Goal: Information Seeking & Learning: Learn about a topic

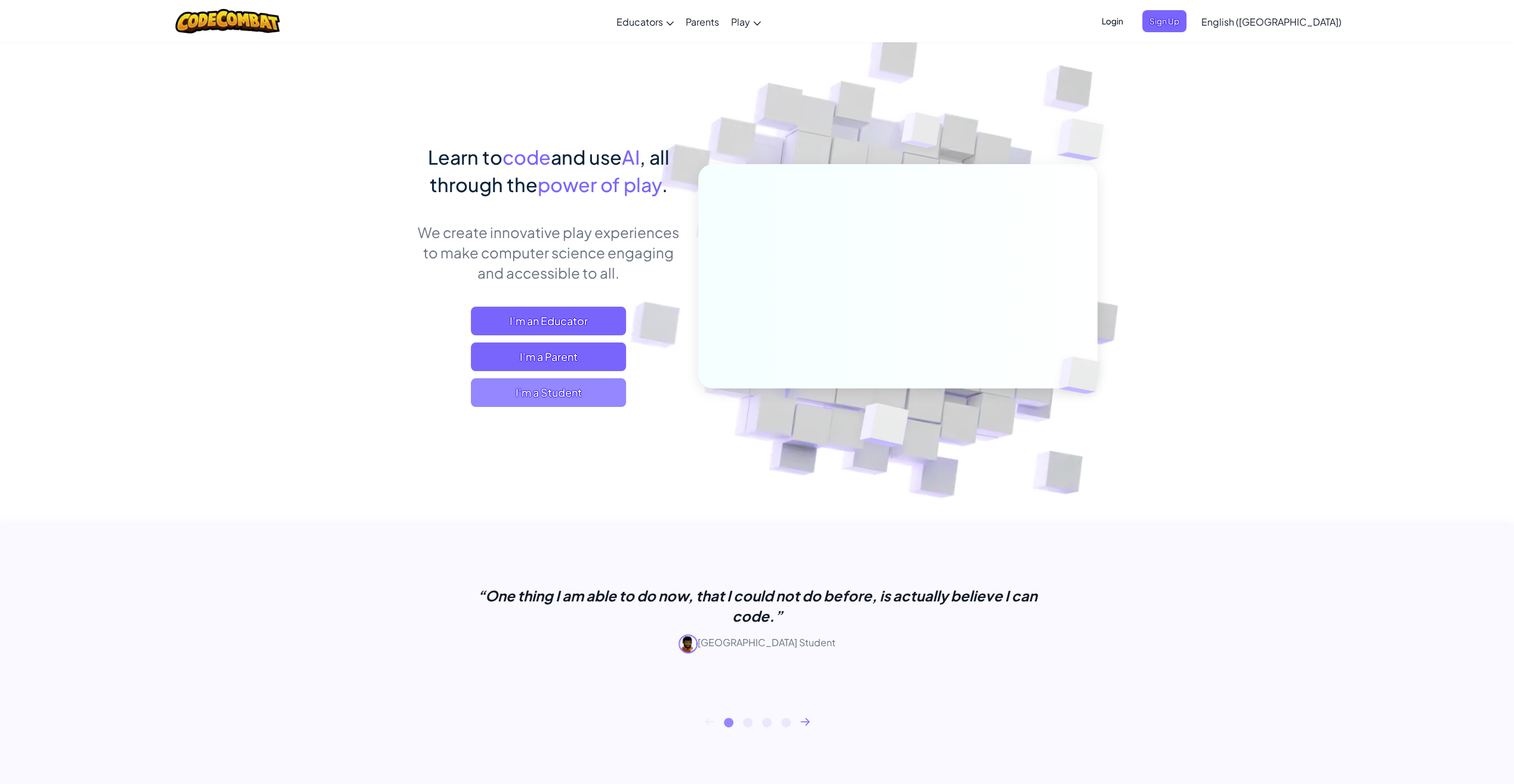
click at [605, 390] on span "I'm a Student" at bounding box center [548, 392] width 155 height 28
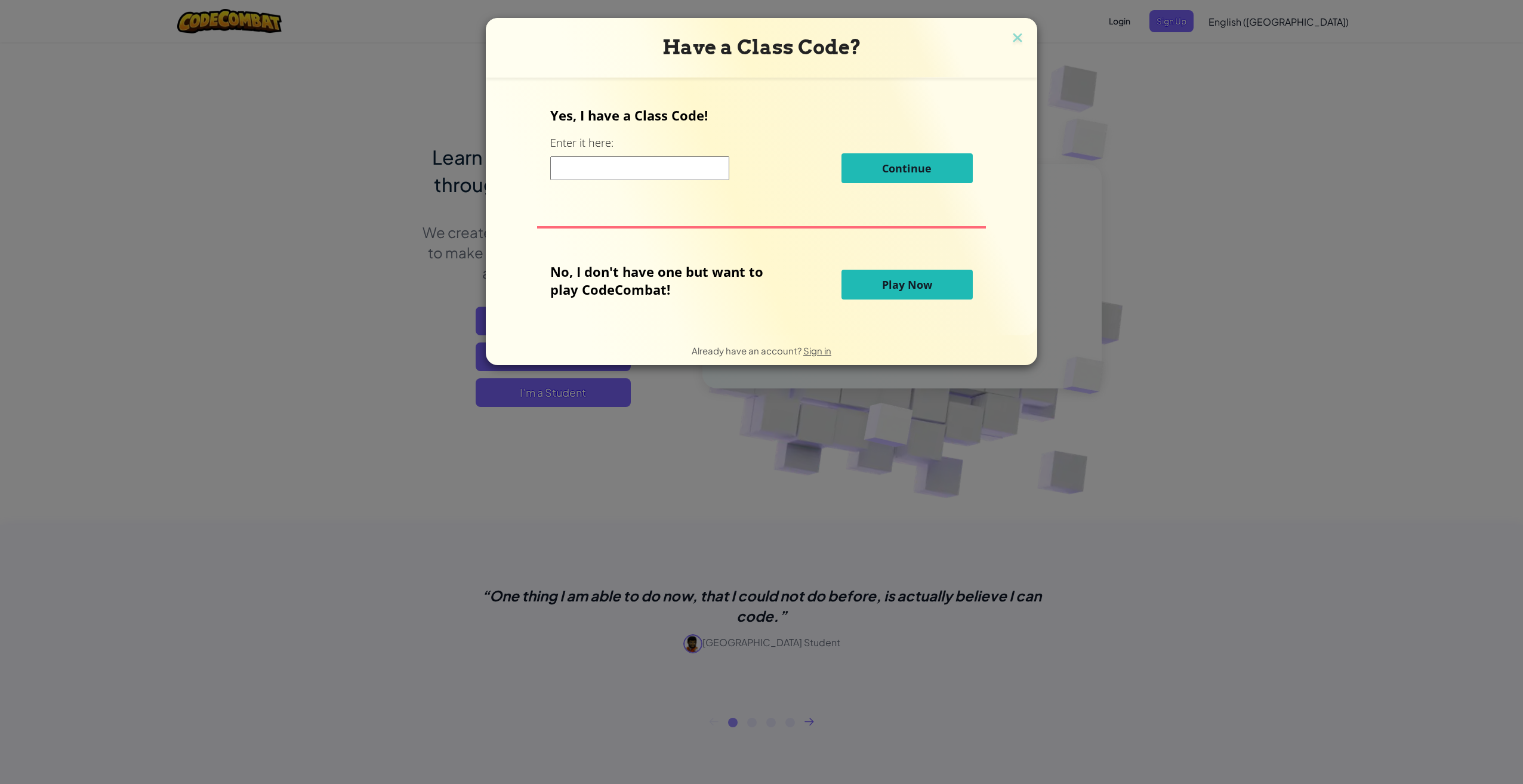
click at [941, 290] on button "Play Now" at bounding box center [907, 284] width 131 height 30
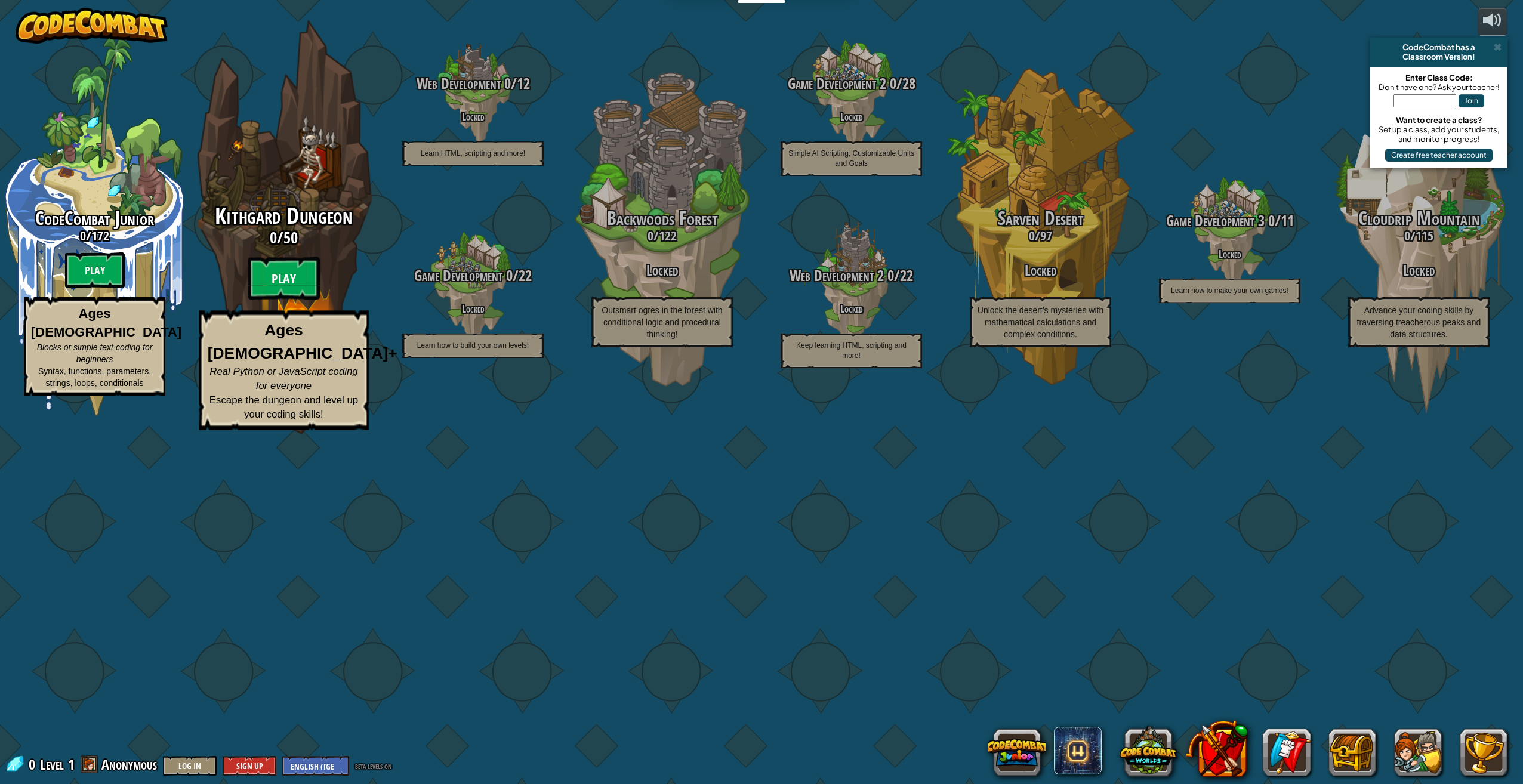
click at [299, 300] on btn "Play" at bounding box center [284, 279] width 72 height 43
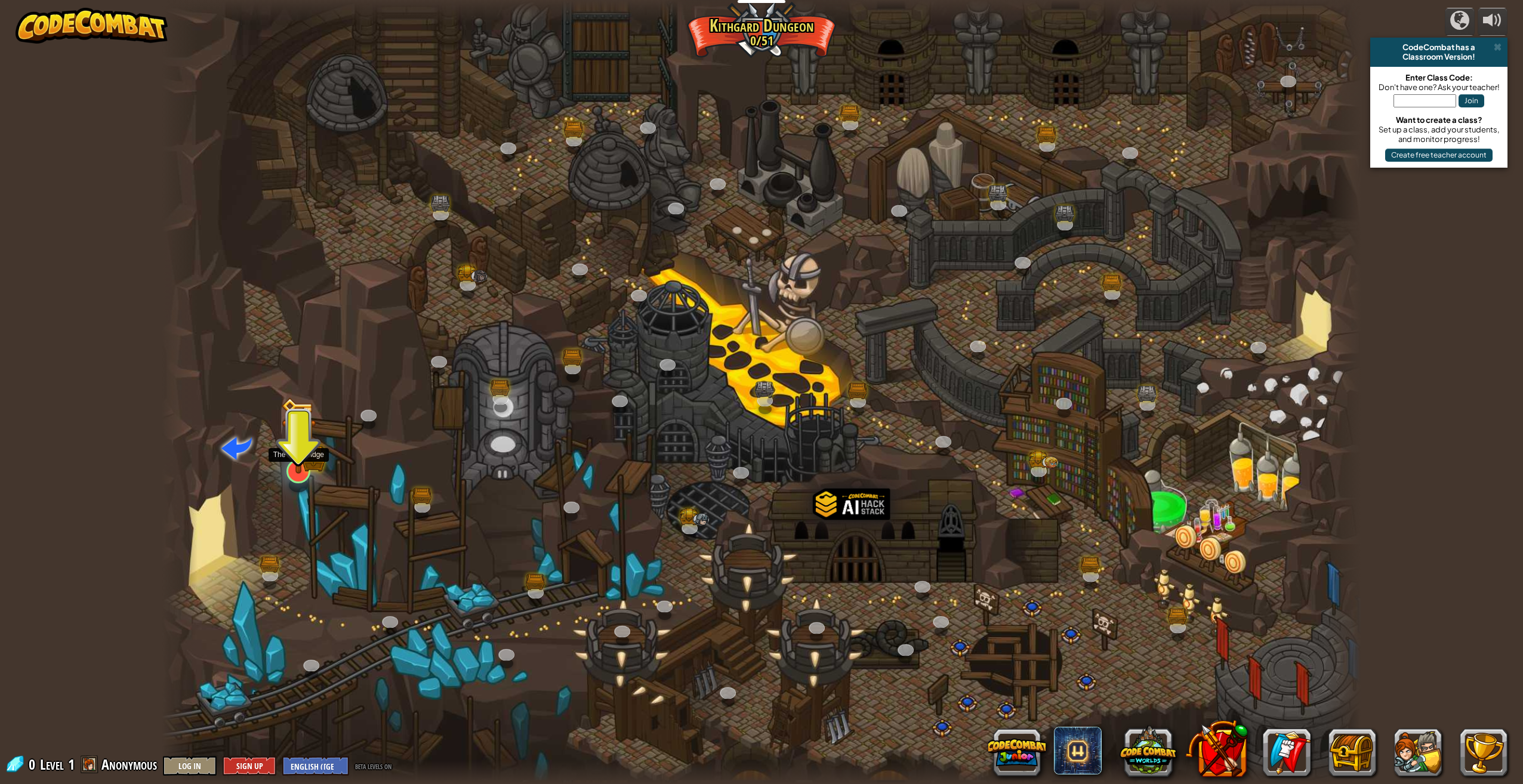
click at [289, 455] on img at bounding box center [298, 435] width 34 height 76
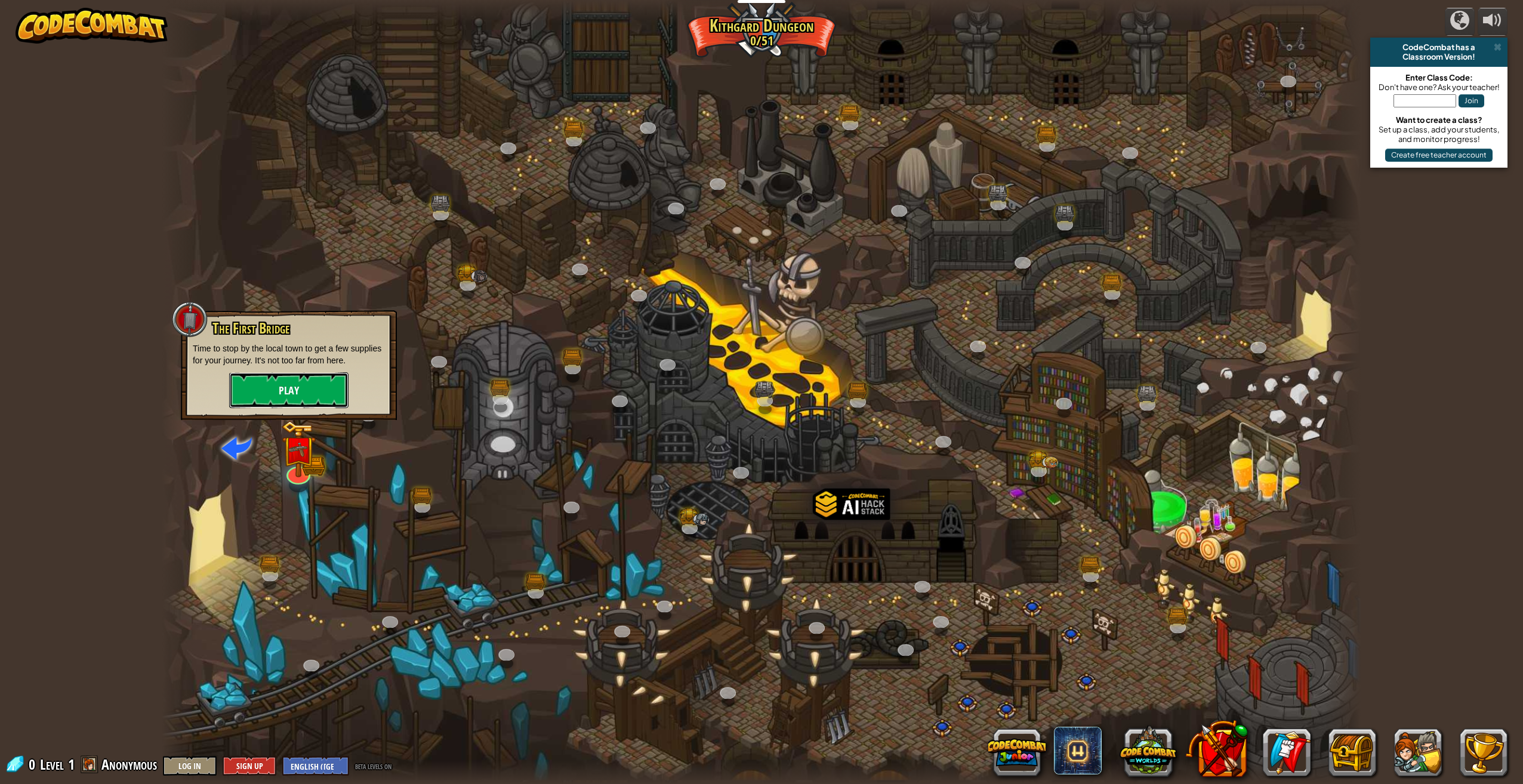
click at [279, 393] on button "Play" at bounding box center [289, 390] width 120 height 36
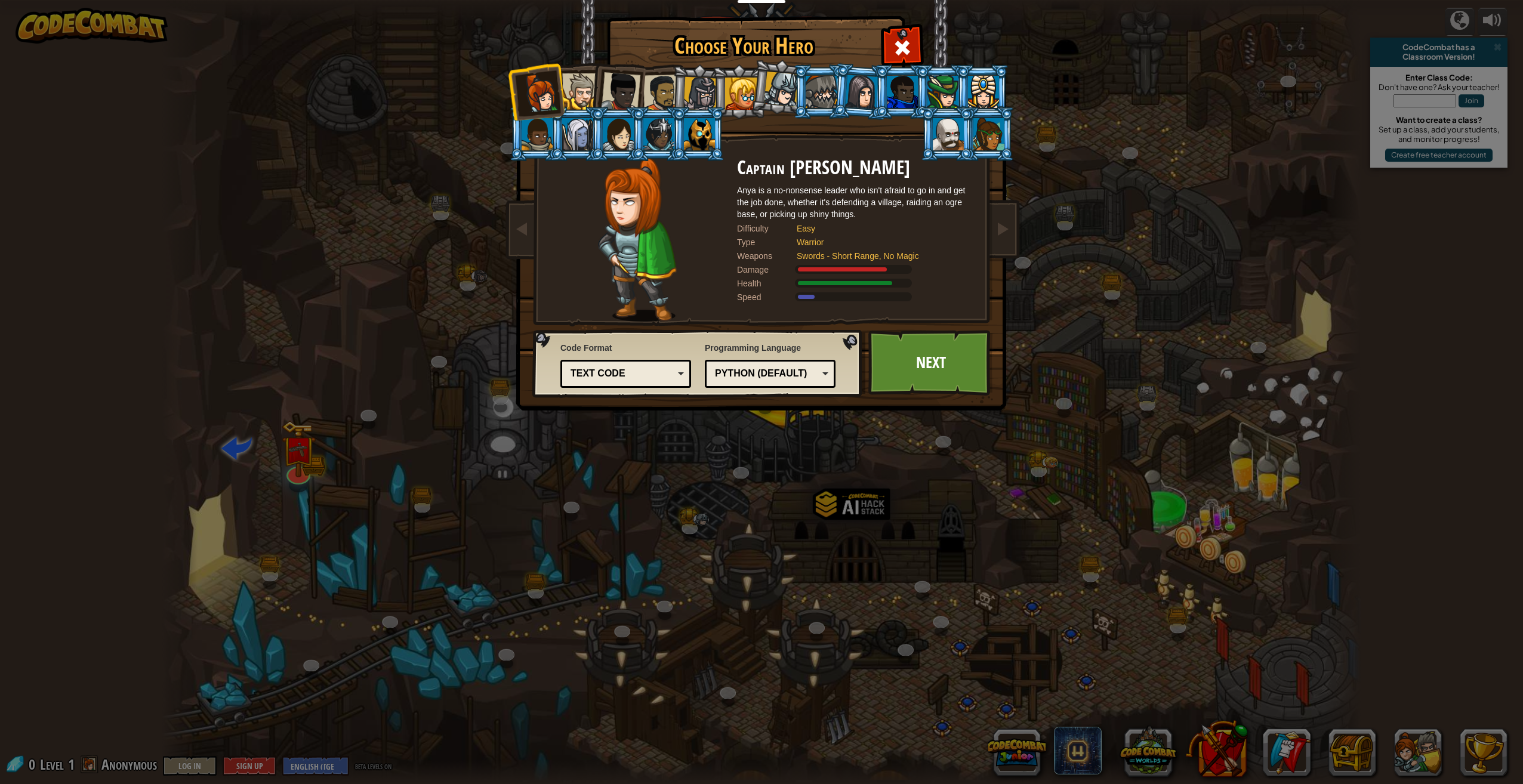
click at [587, 88] on div at bounding box center [580, 91] width 37 height 37
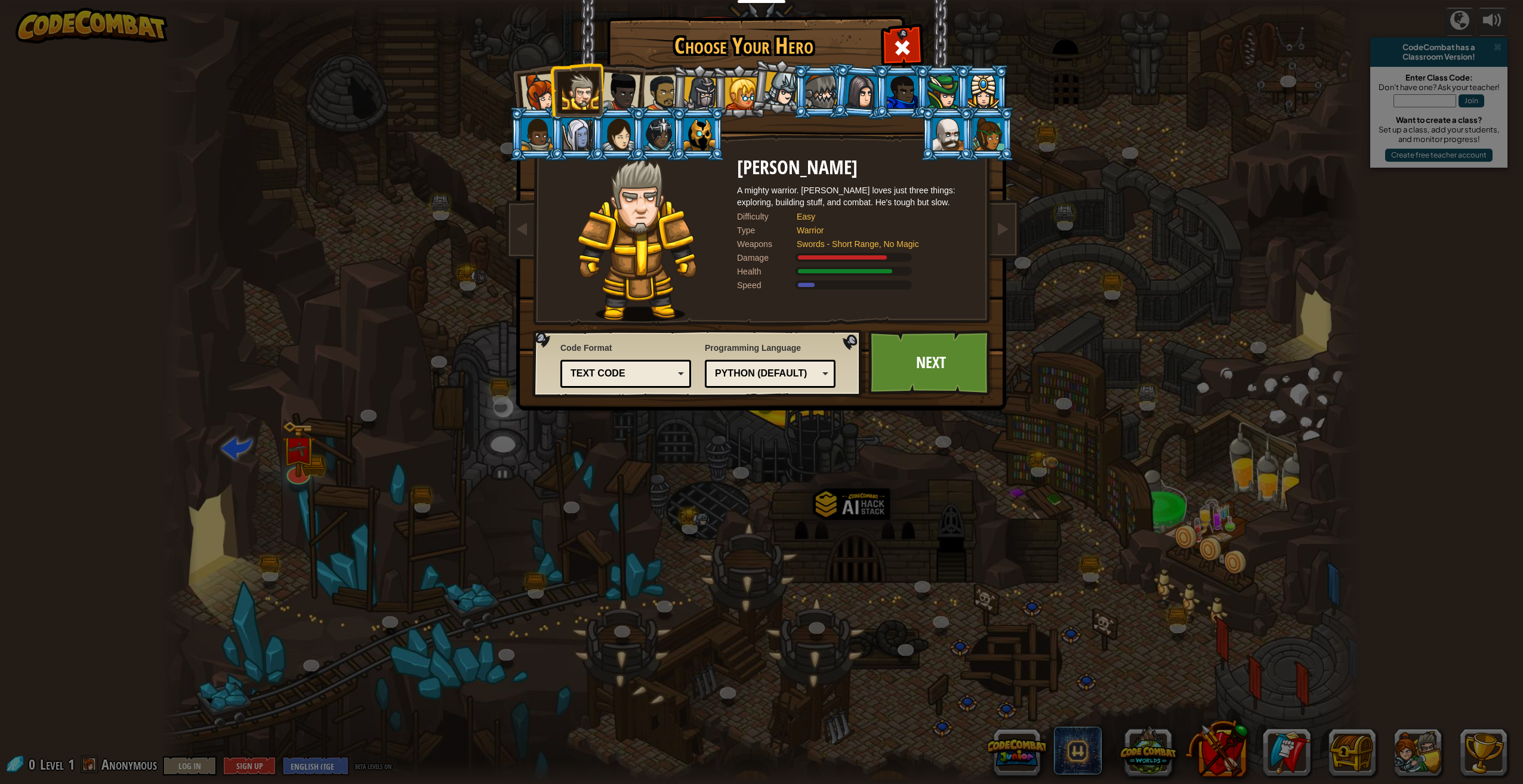
click at [536, 98] on div at bounding box center [540, 93] width 40 height 40
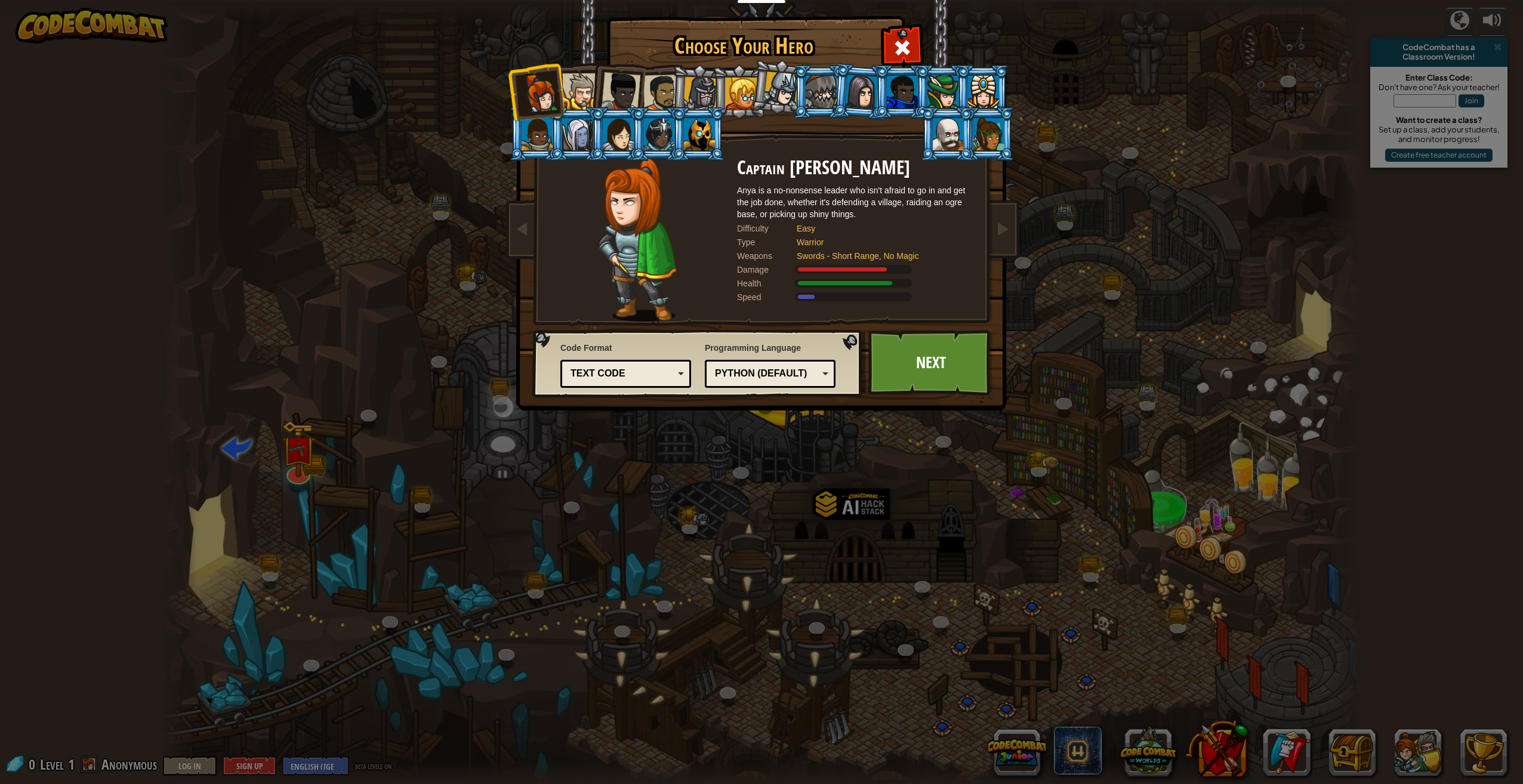
click at [584, 92] on div at bounding box center [580, 91] width 37 height 37
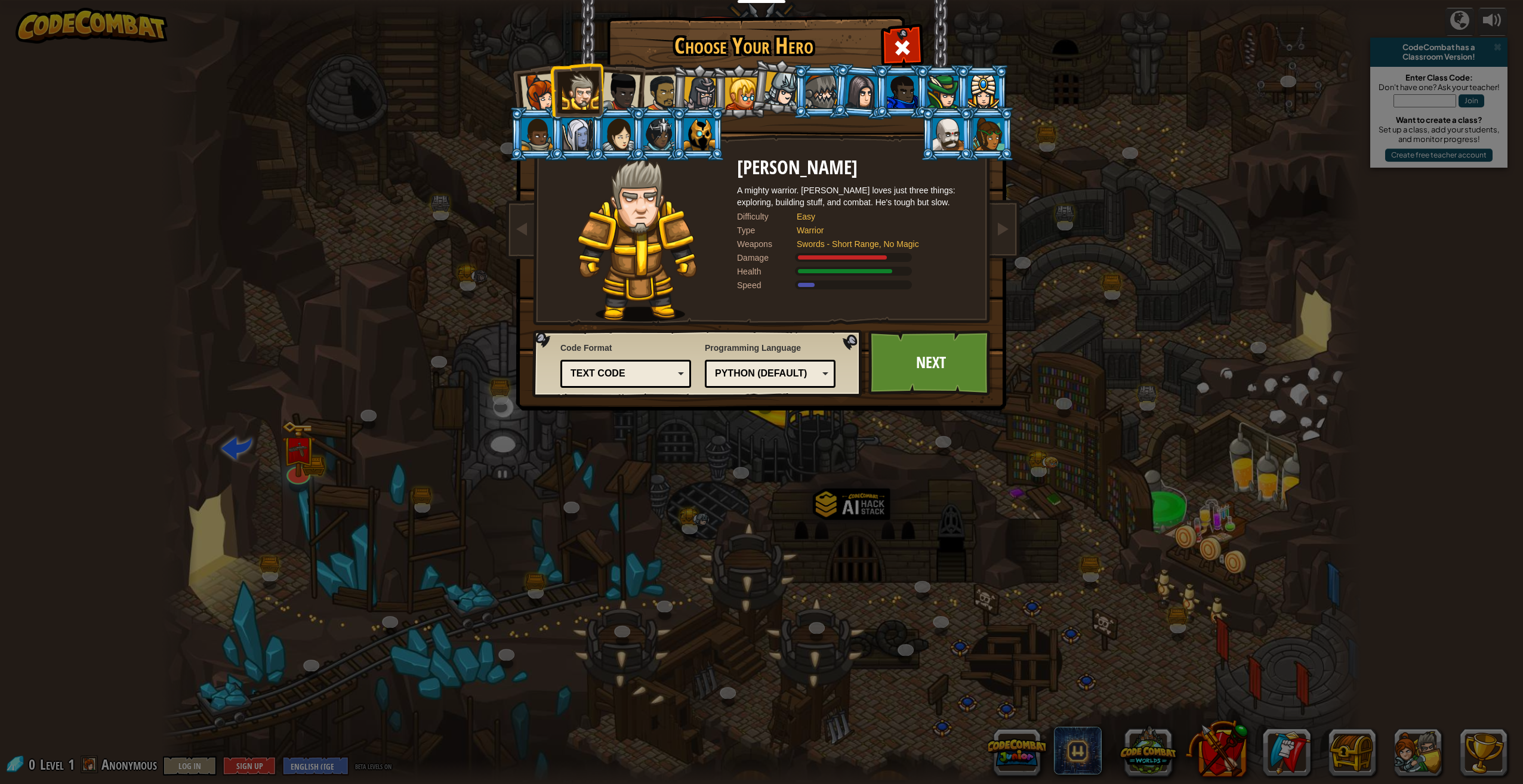
click at [615, 92] on div at bounding box center [620, 92] width 40 height 40
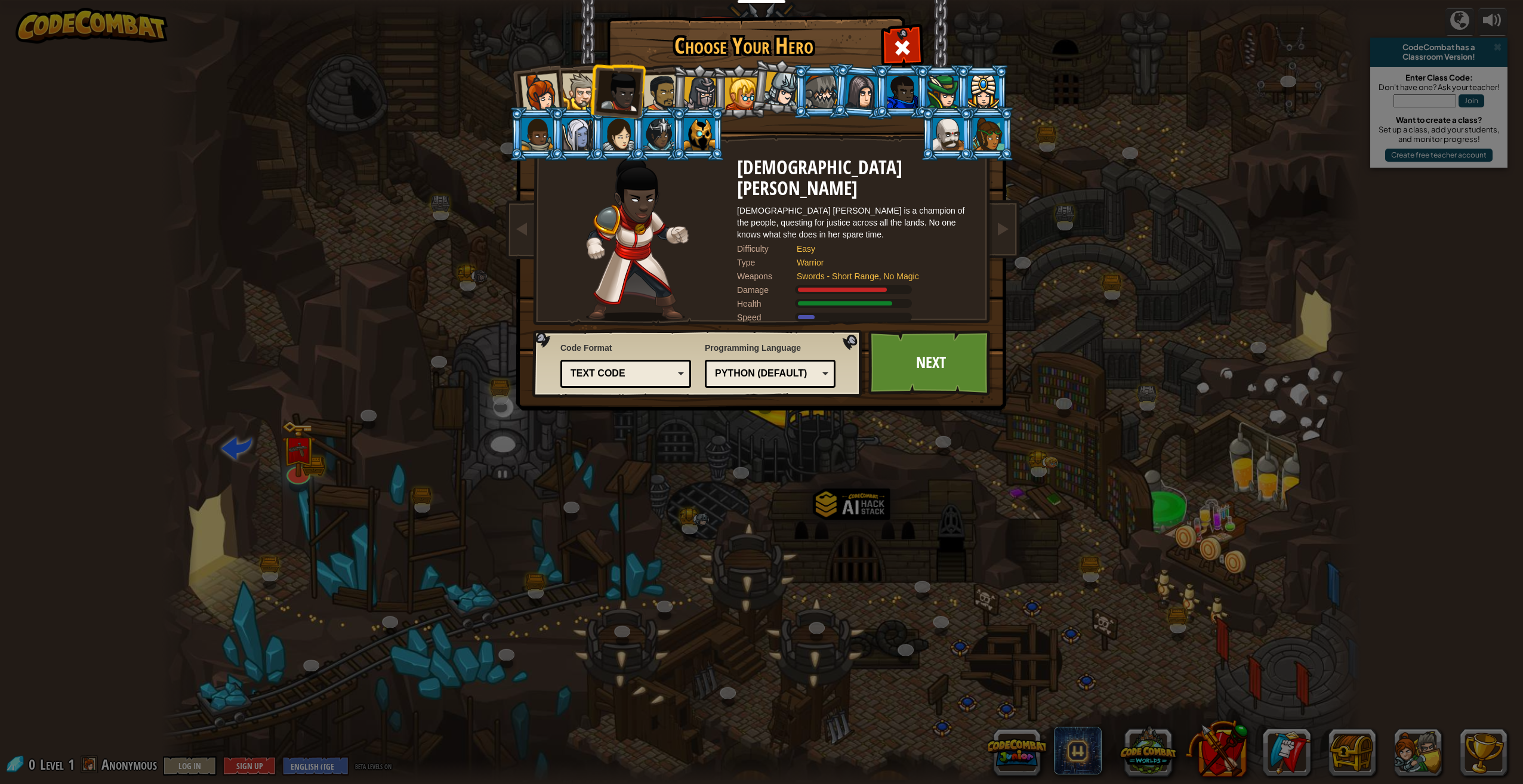
click at [692, 87] on div at bounding box center [701, 94] width 34 height 34
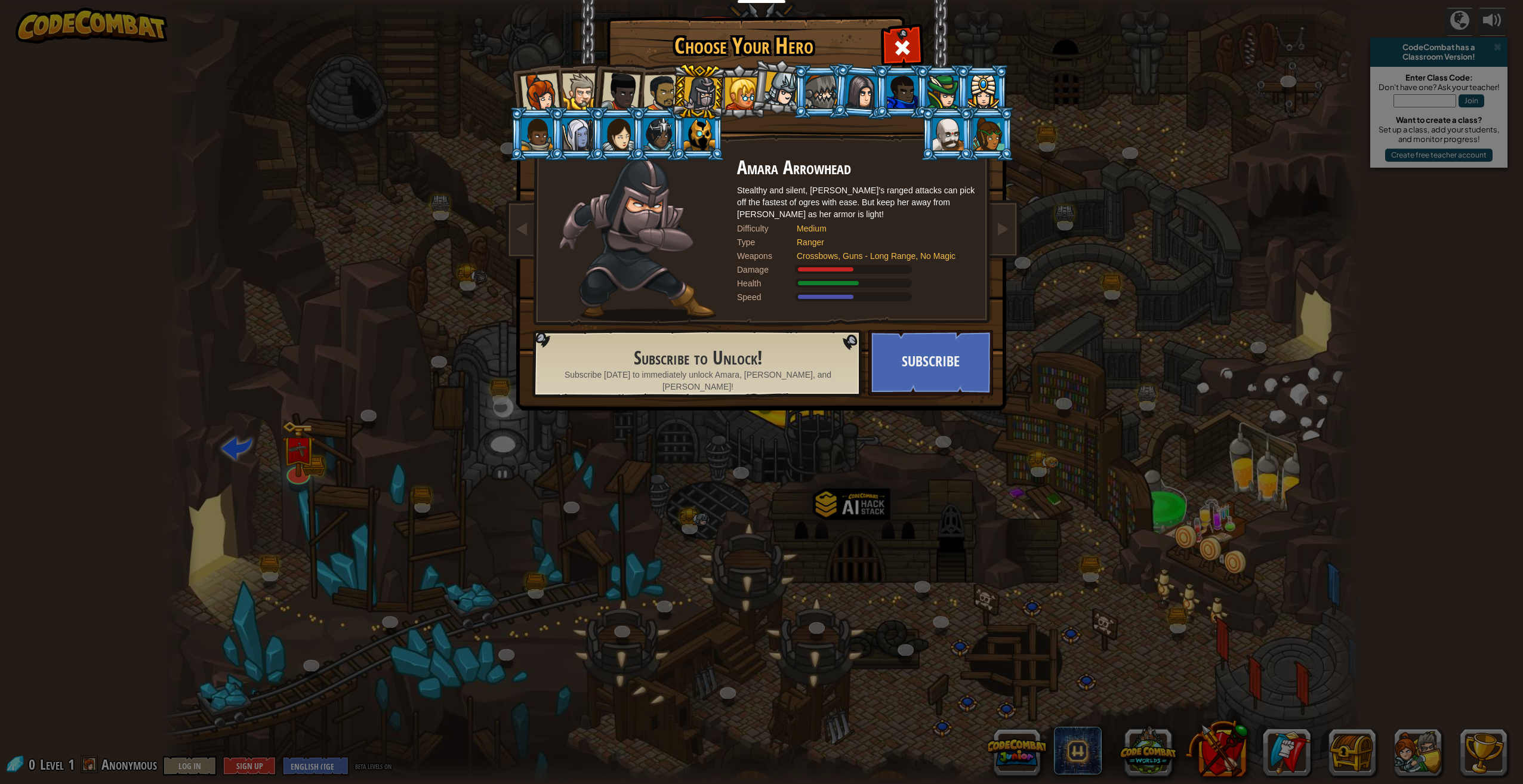
click at [706, 126] on div at bounding box center [699, 134] width 31 height 32
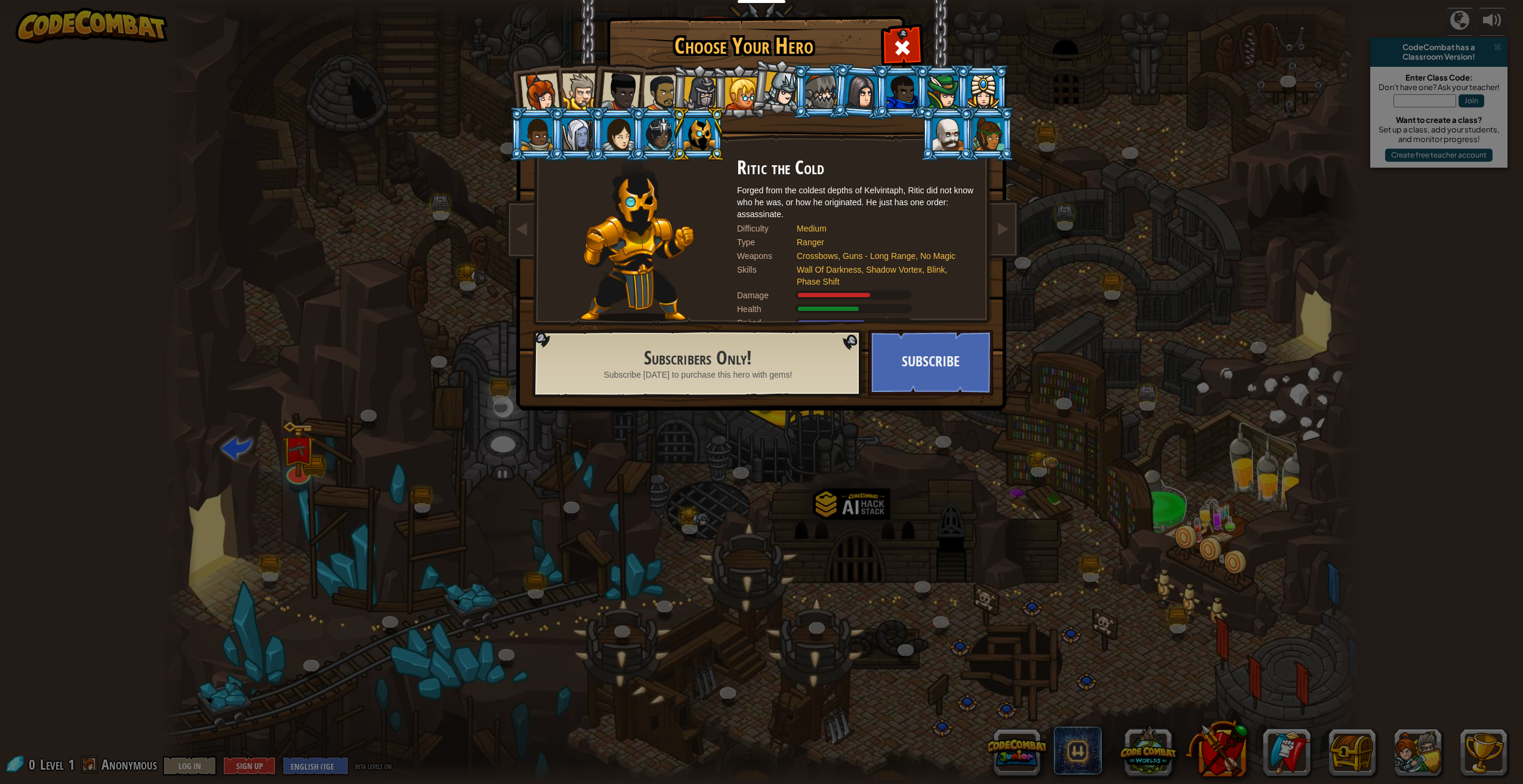
click at [595, 93] on li at bounding box center [617, 90] width 58 height 58
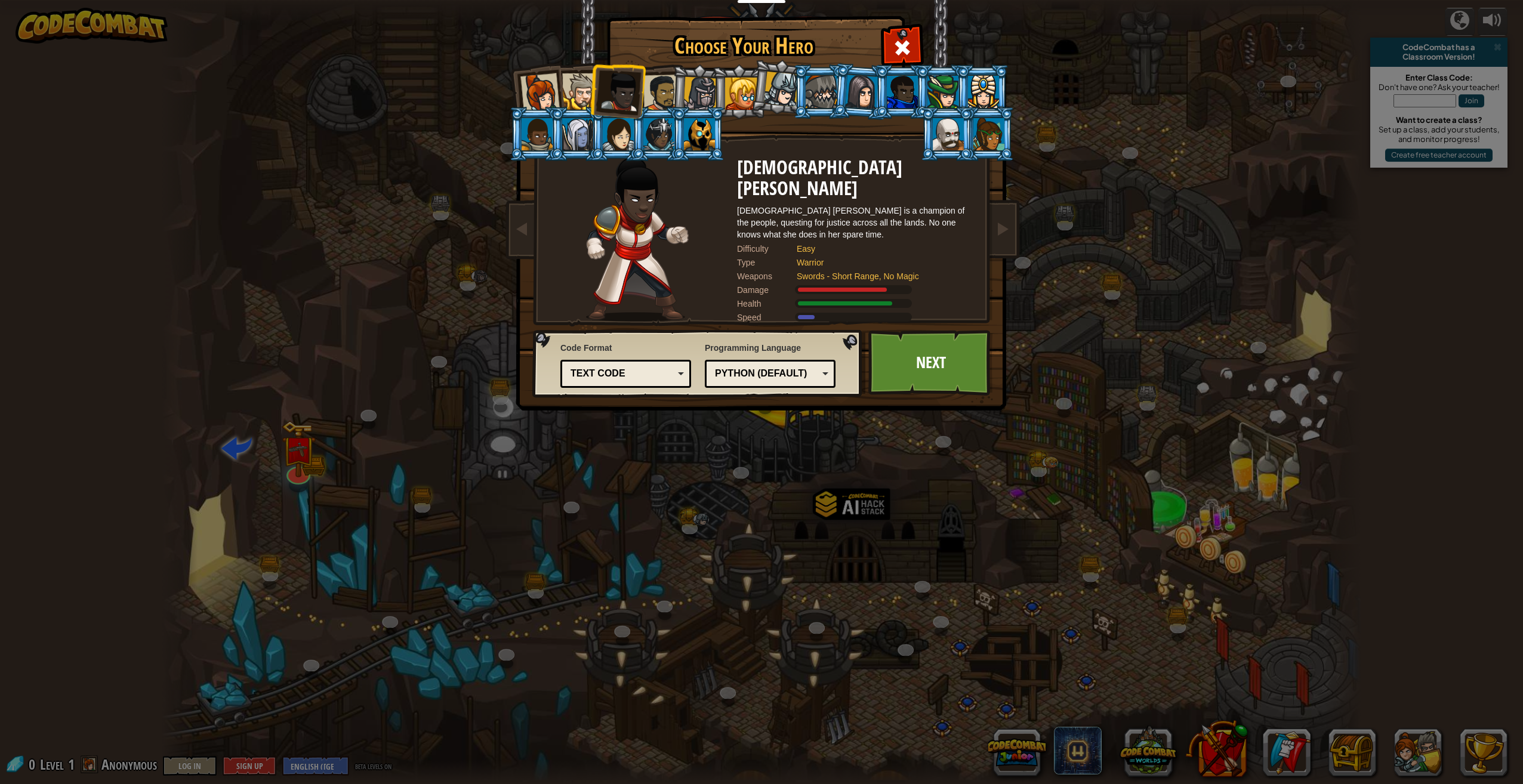
click at [657, 80] on div at bounding box center [662, 93] width 37 height 37
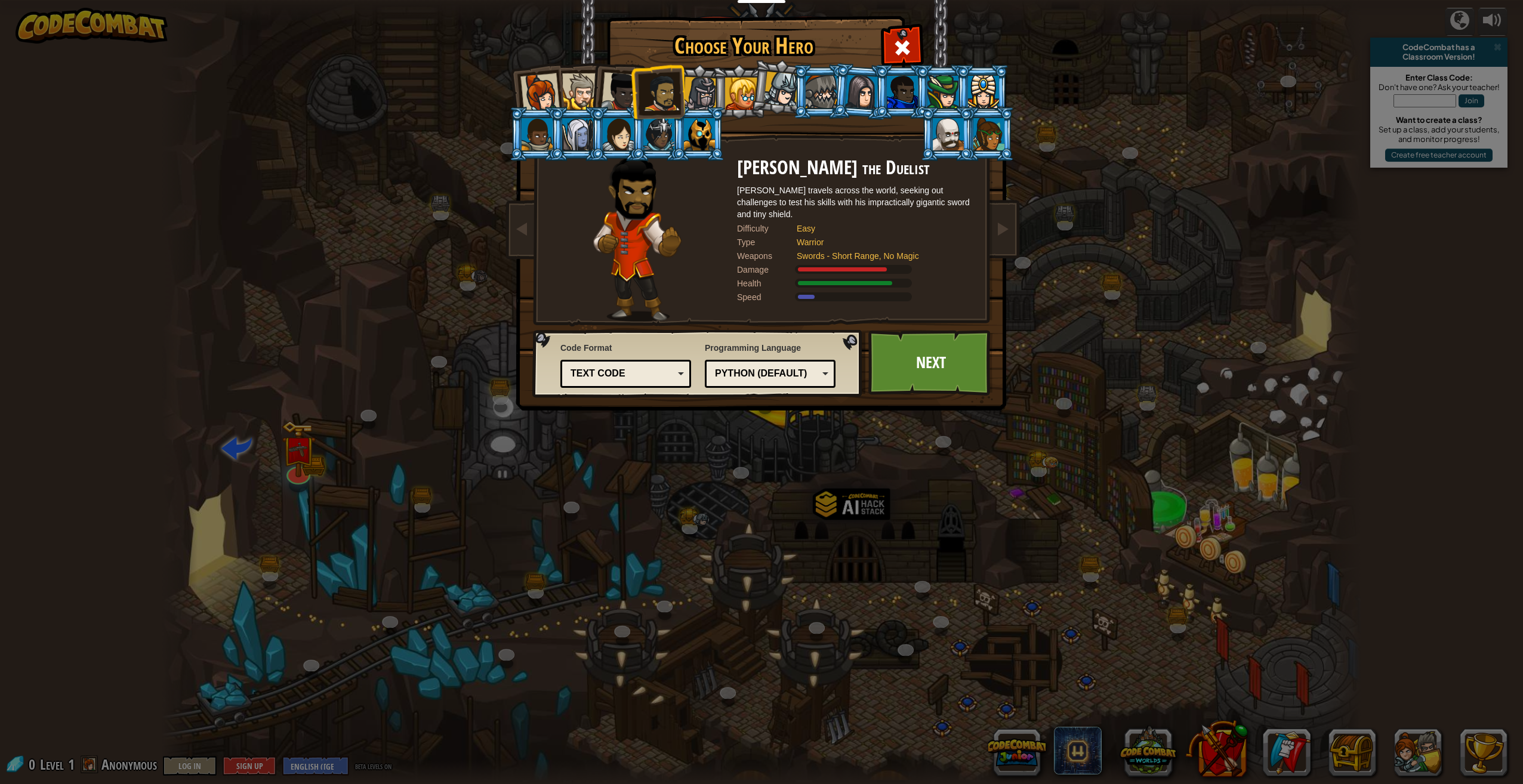
click at [577, 96] on div at bounding box center [580, 91] width 37 height 37
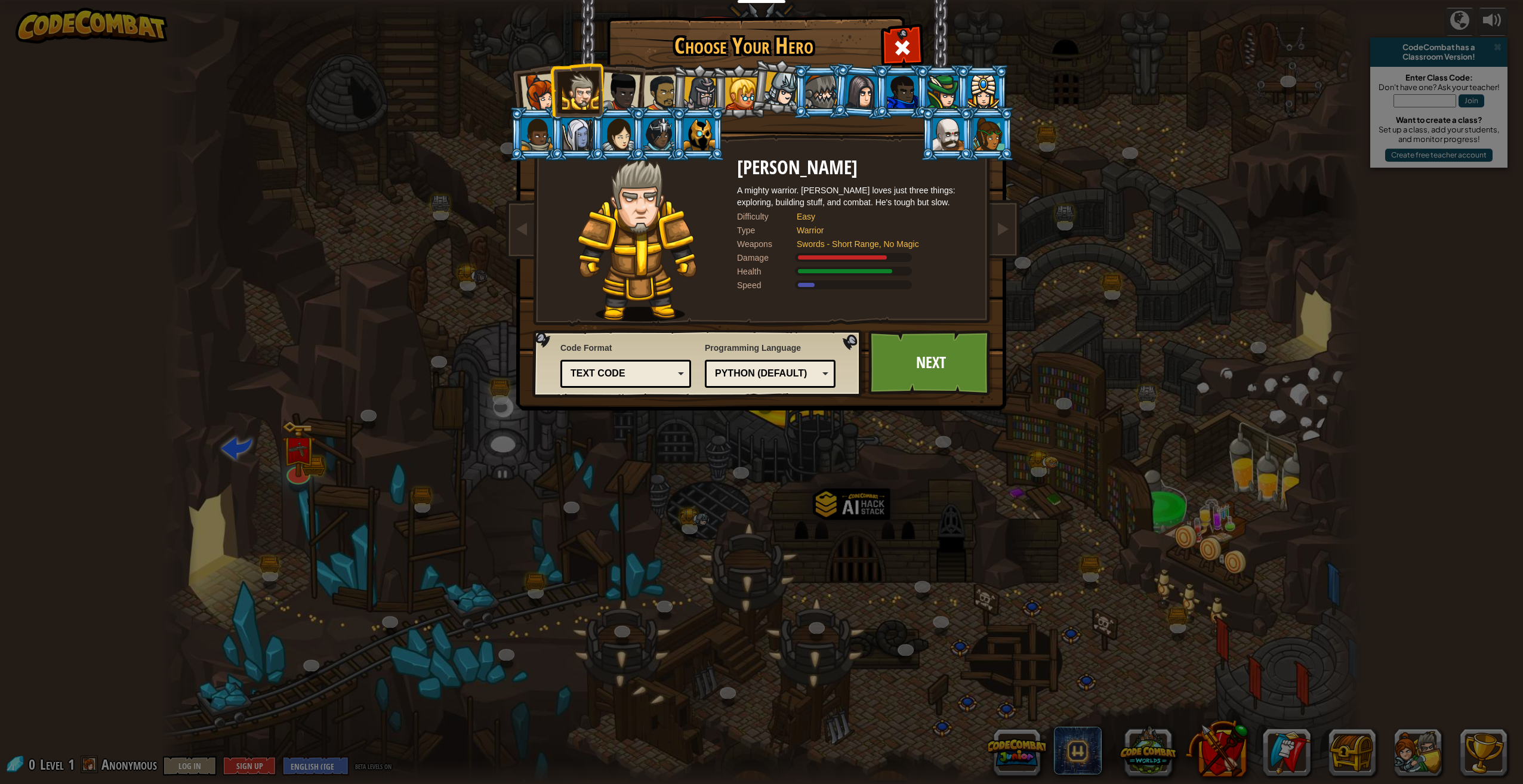
click at [795, 375] on div "Python (Default)" at bounding box center [766, 373] width 103 height 13
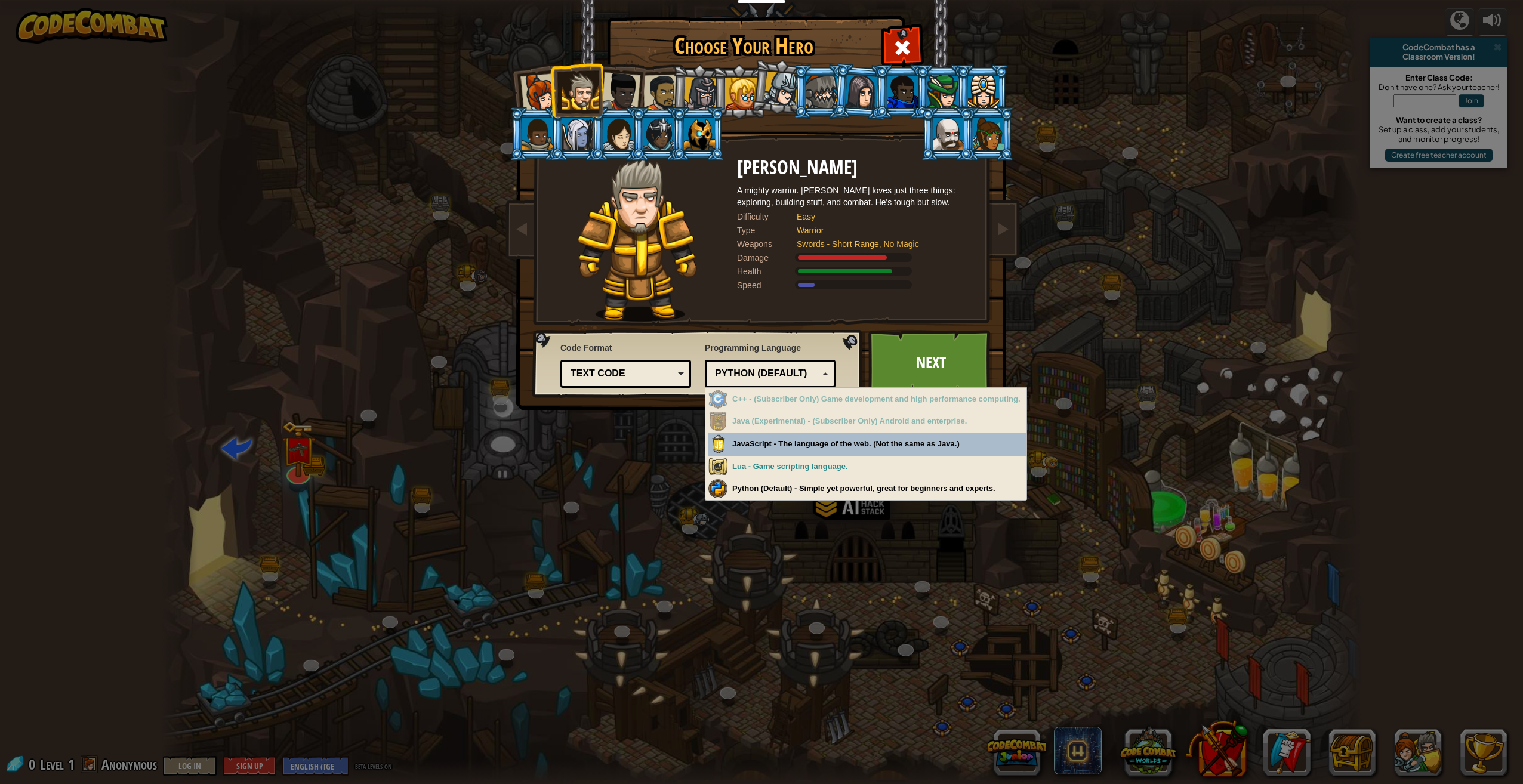
click at [784, 340] on div "Programming Language Python (Default) JavaScript Lua C++ Java (Experimental) Py…" at bounding box center [769, 364] width 131 height 49
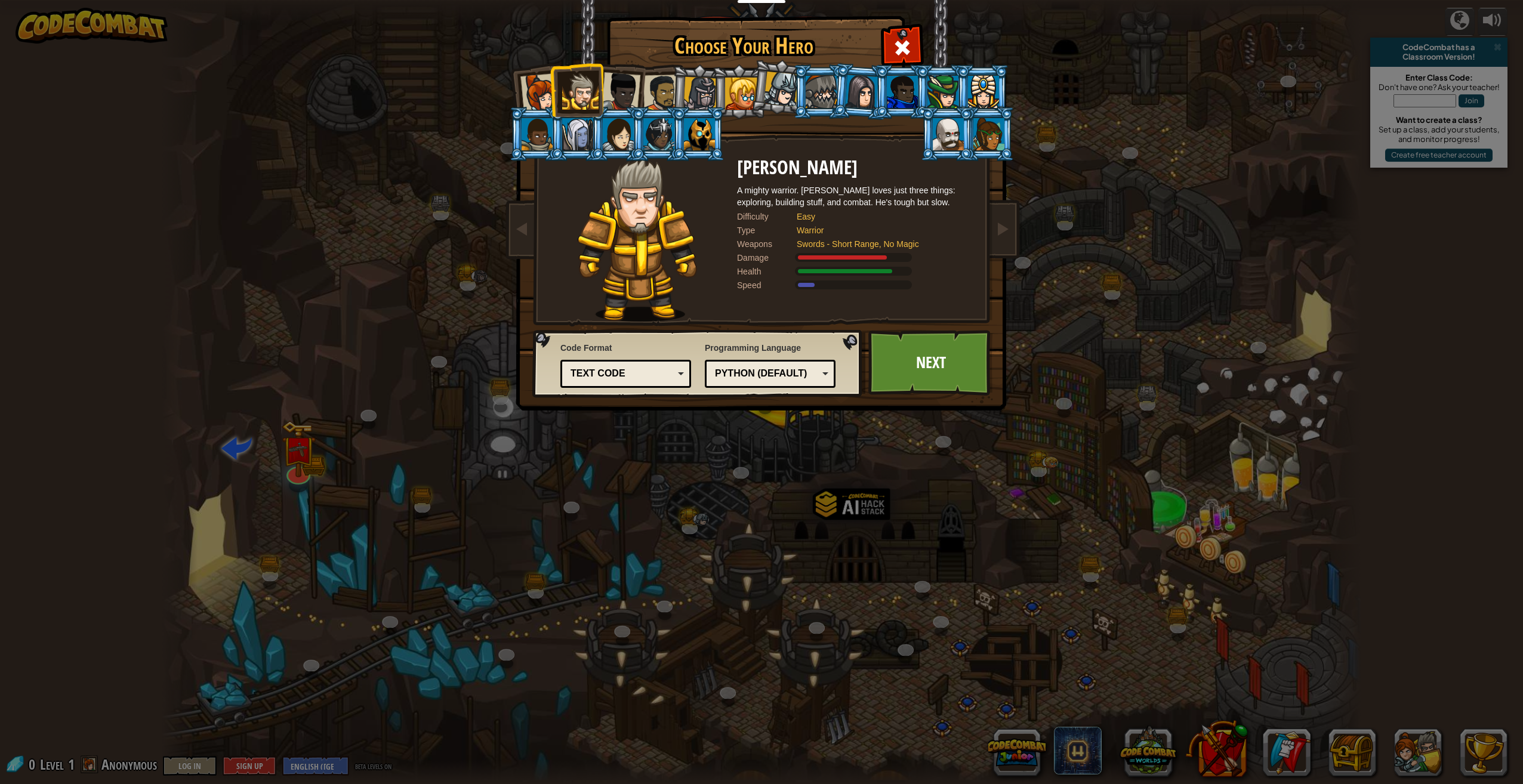
click at [642, 368] on div "Text code" at bounding box center [622, 373] width 103 height 13
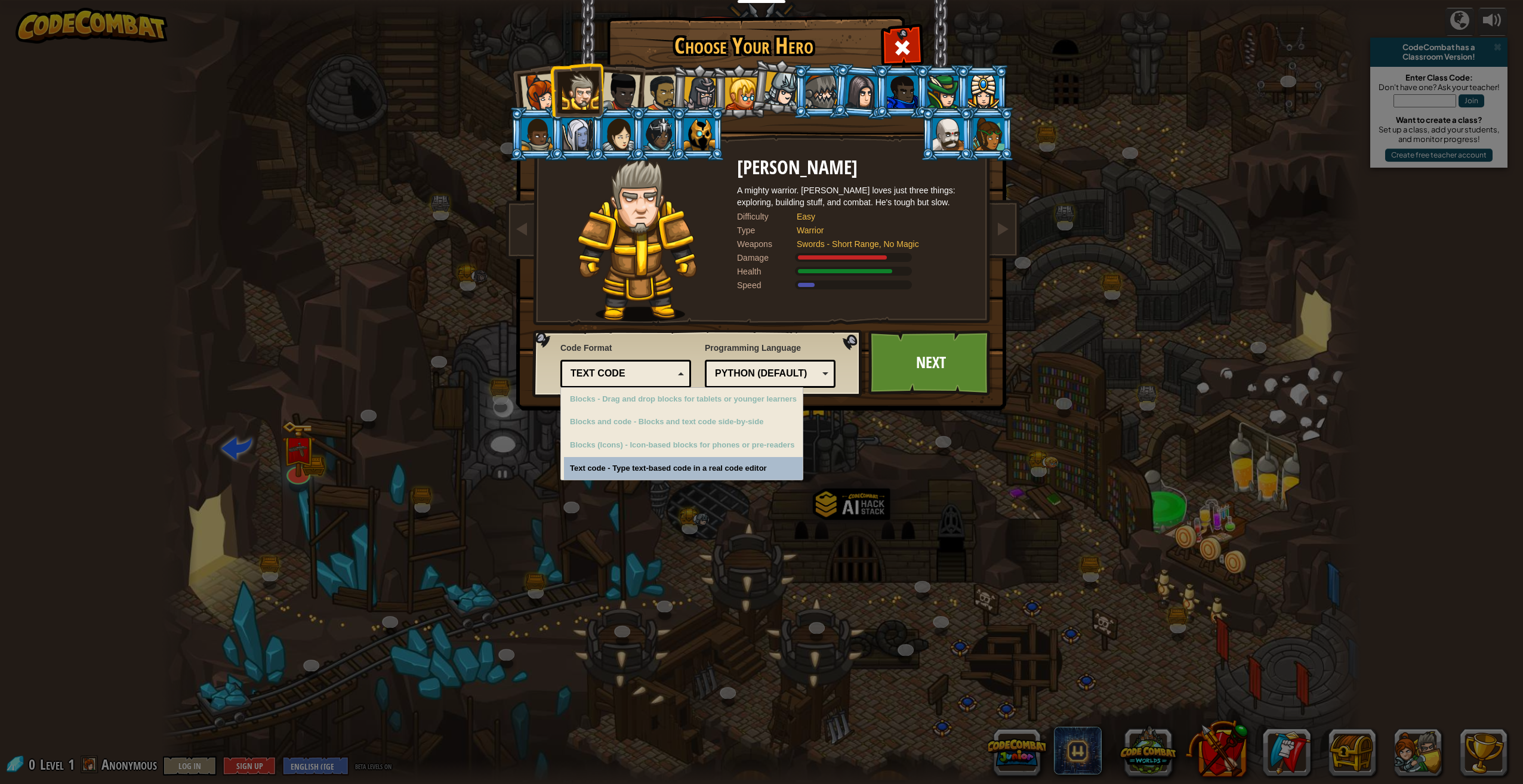
click at [657, 327] on img at bounding box center [764, 197] width 517 height 427
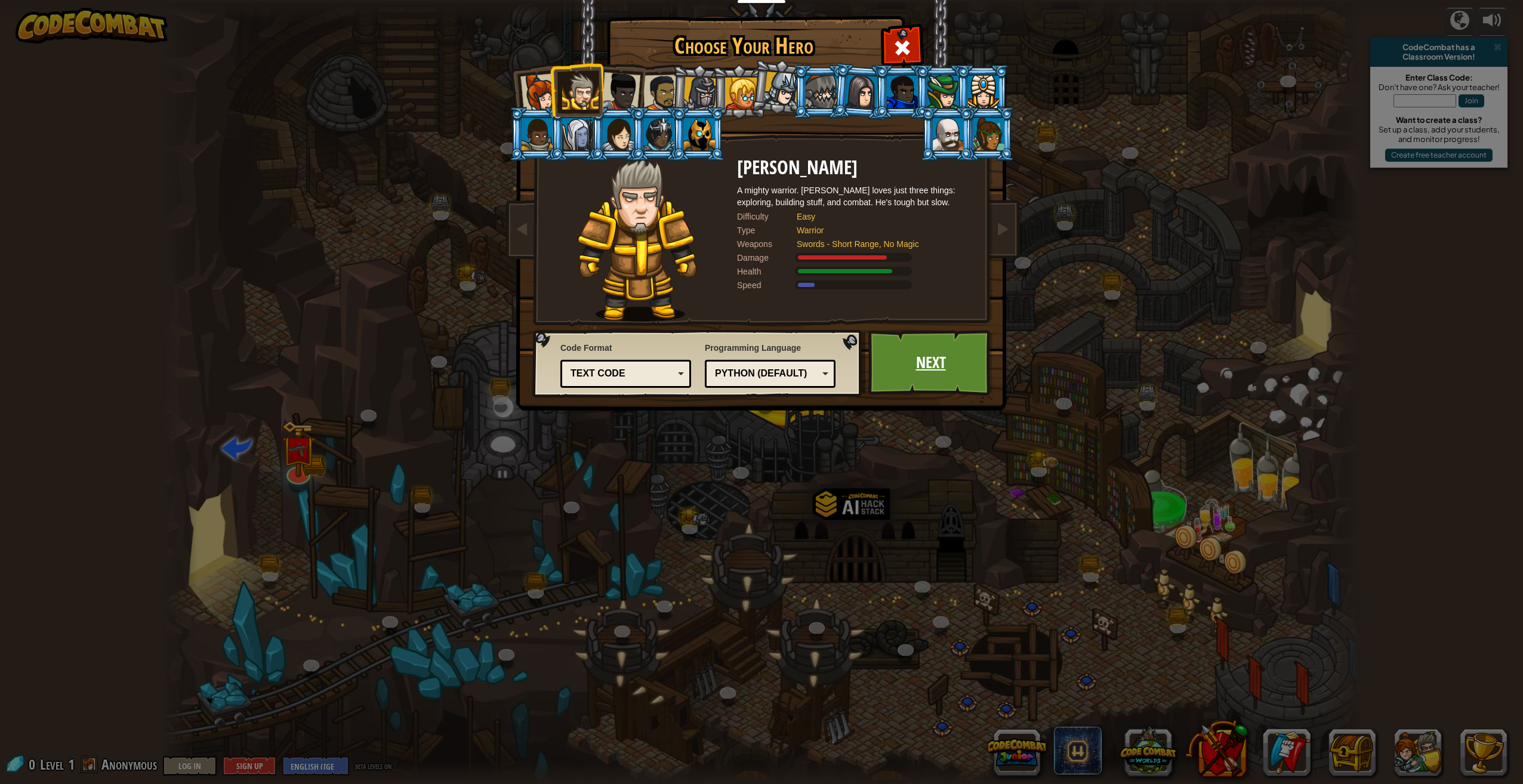
click at [913, 351] on link "Next" at bounding box center [930, 363] width 125 height 66
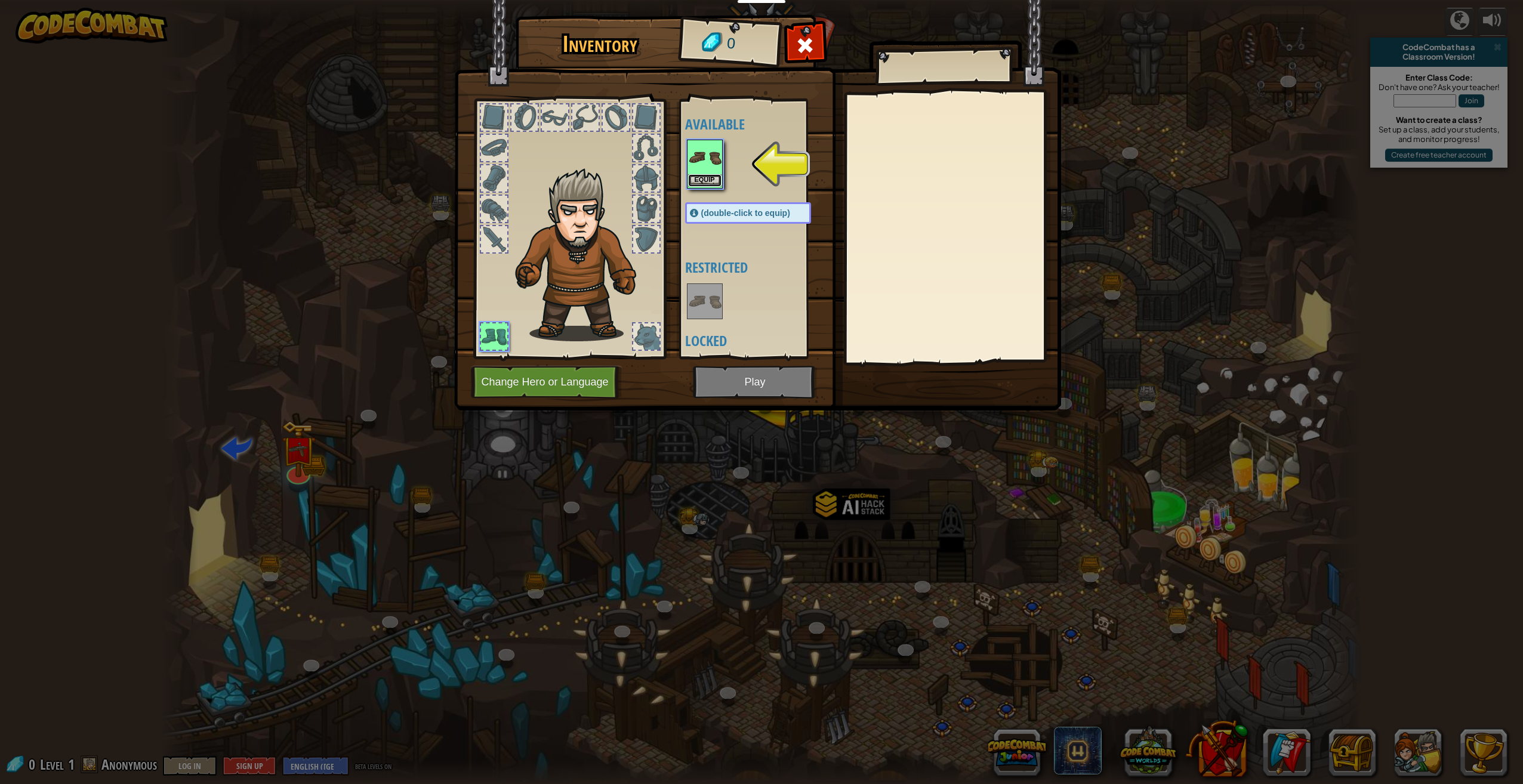
click at [693, 174] on button "Equip" at bounding box center [704, 180] width 34 height 13
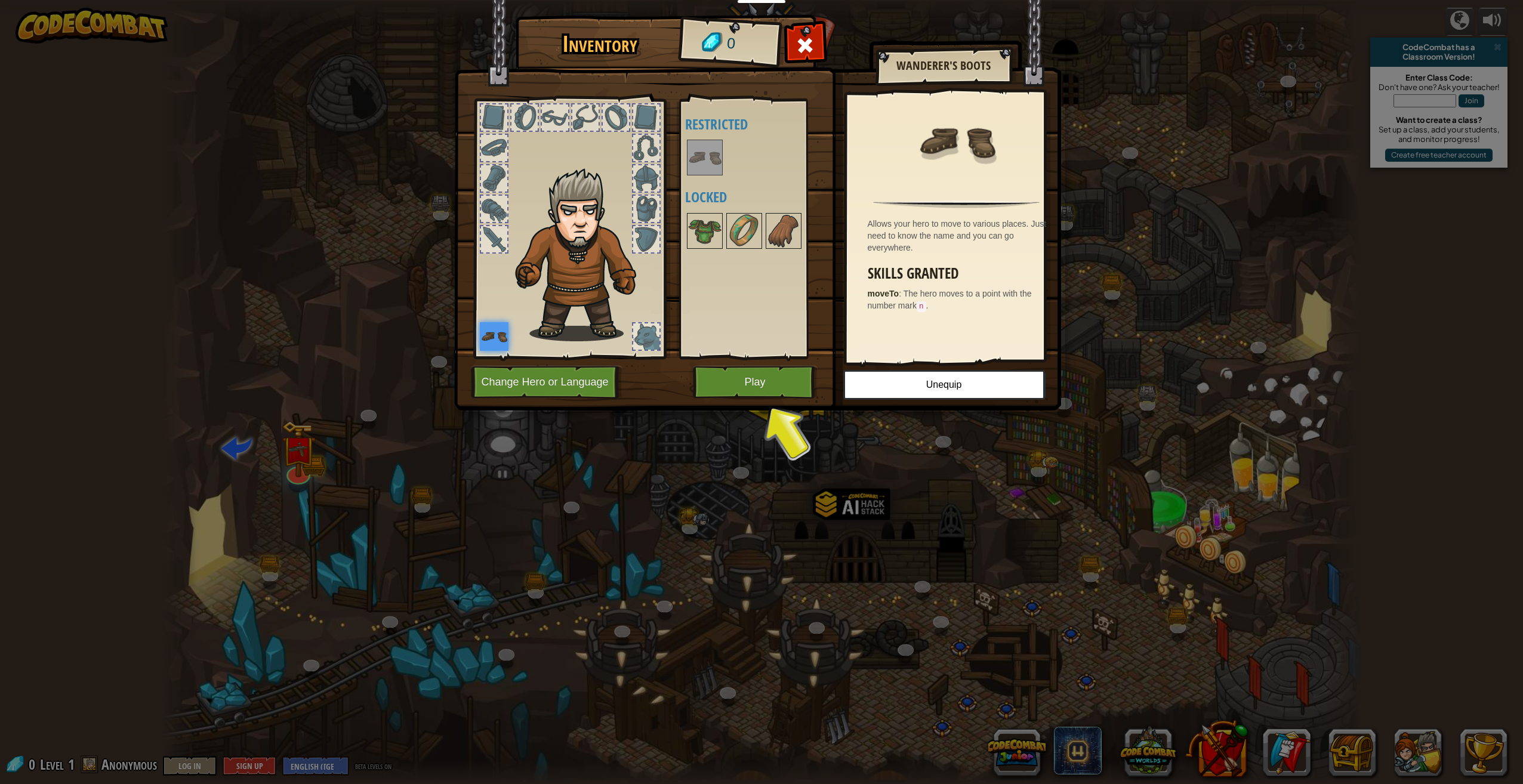
click at [778, 399] on img at bounding box center [757, 194] width 607 height 433
click at [767, 376] on button "Play" at bounding box center [754, 382] width 125 height 33
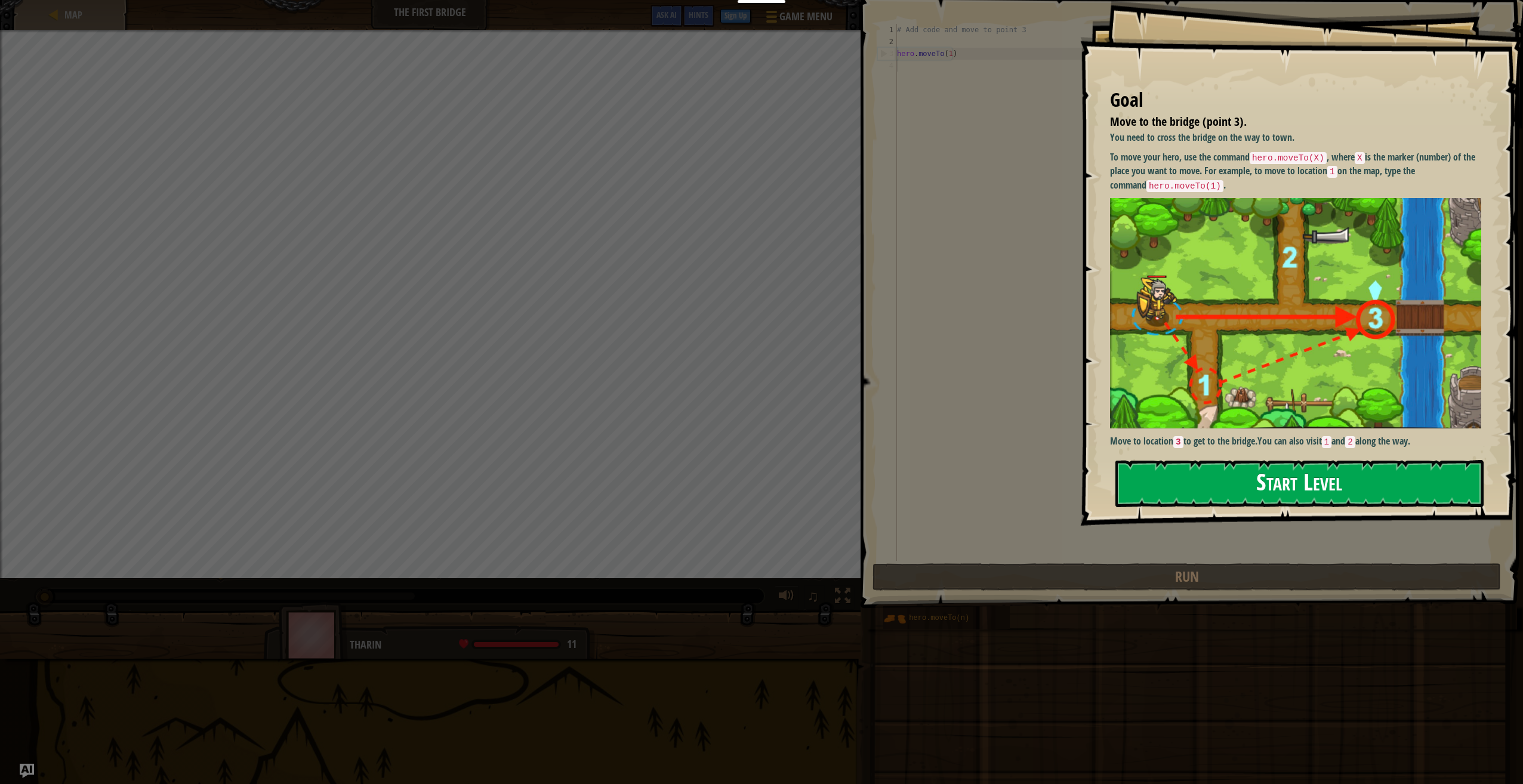
click at [1199, 477] on button "Start Level" at bounding box center [1299, 483] width 368 height 47
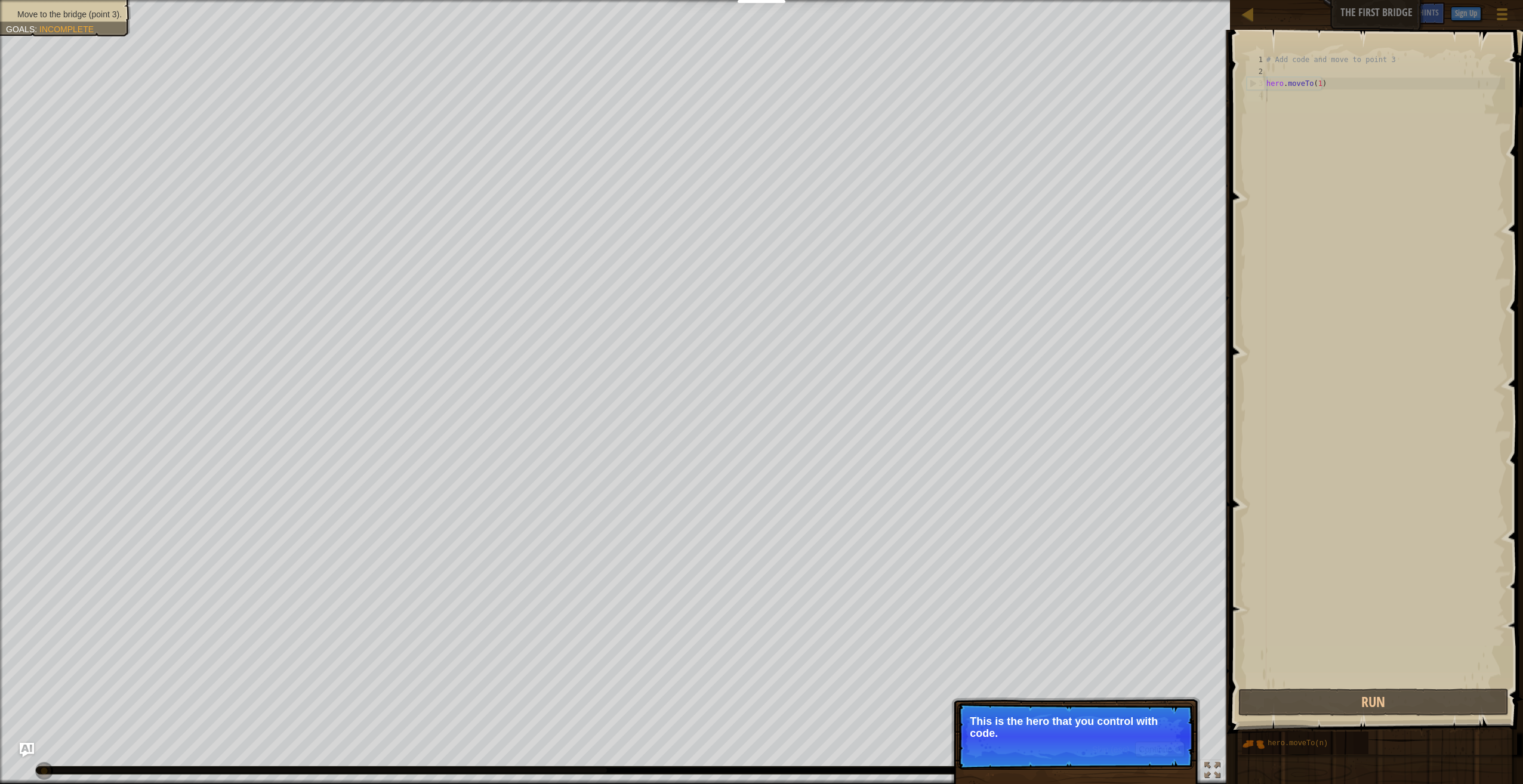
click at [1073, 753] on p "Skip (esc) Continue This is the hero that you control with code." at bounding box center [1075, 735] width 237 height 66
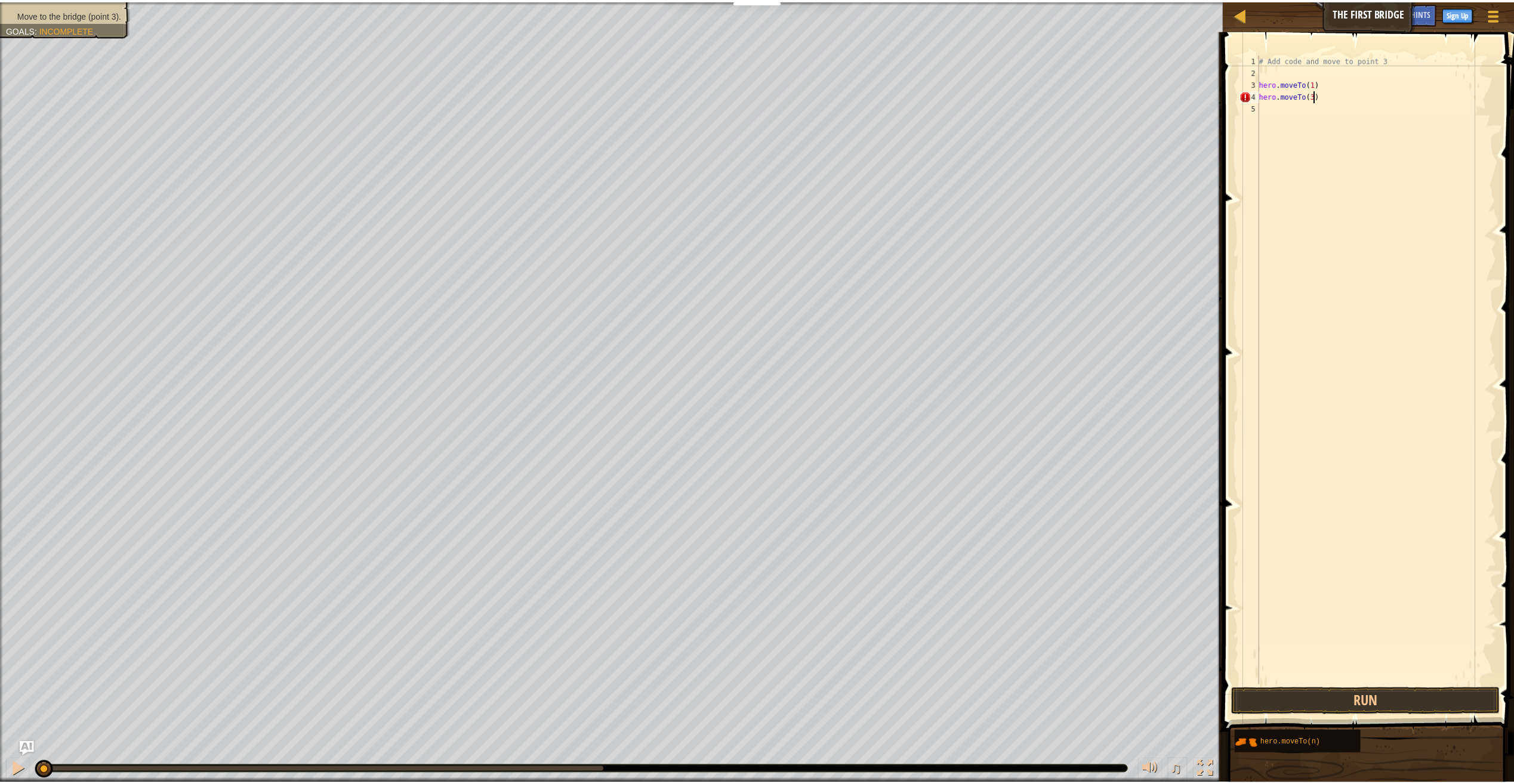
scroll to position [5, 4]
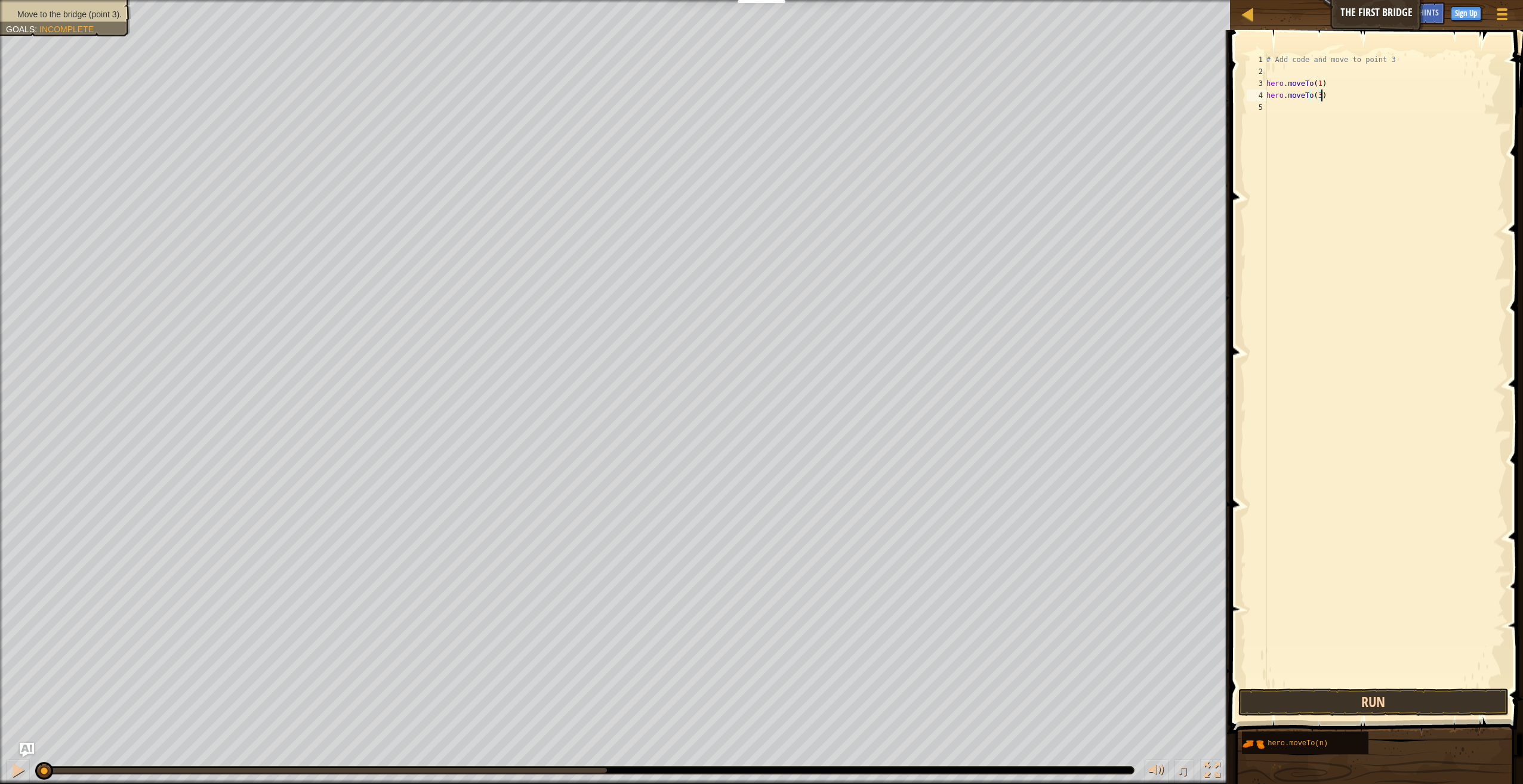
type textarea "hero.moveTo(3)"
click at [1341, 704] on button "Run" at bounding box center [1374, 702] width 270 height 28
